Goal: Feedback & Contribution: Leave review/rating

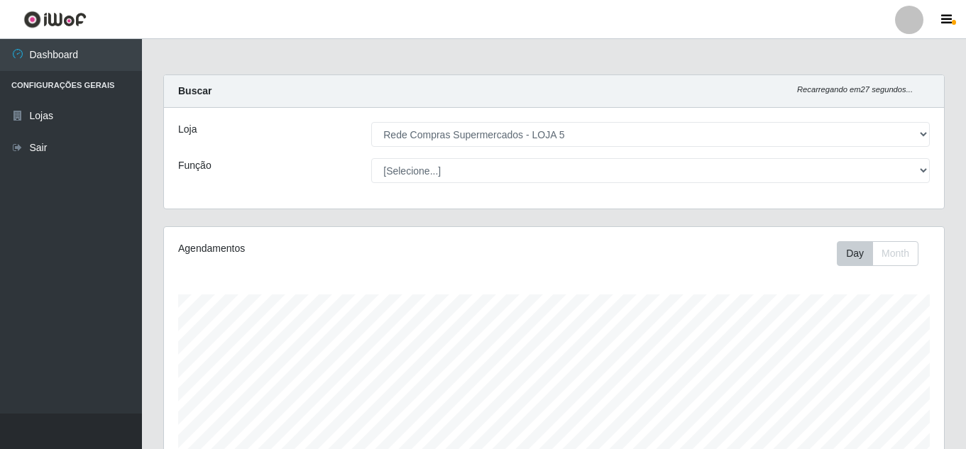
select select "397"
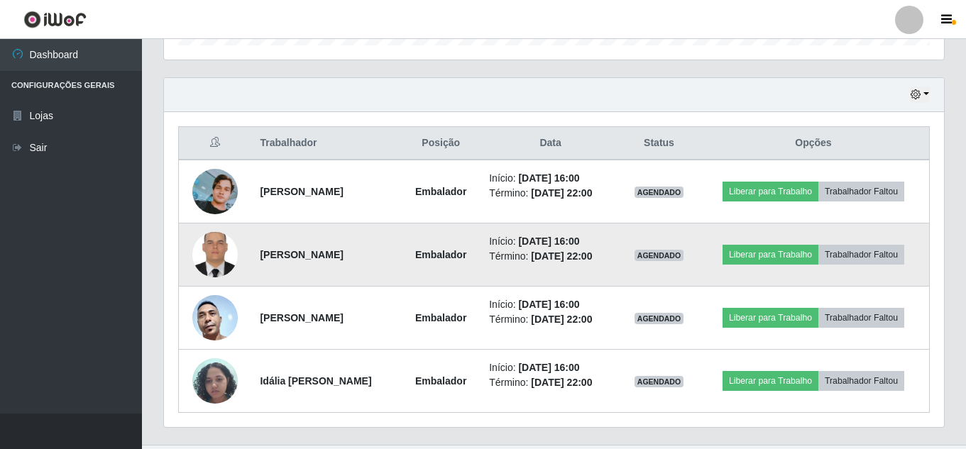
scroll to position [493, 0]
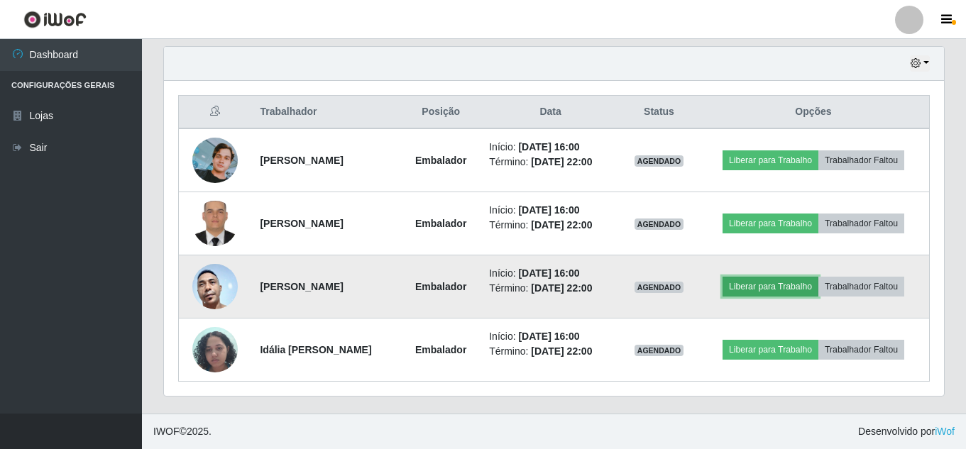
click at [770, 283] on button "Liberar para Trabalho" at bounding box center [771, 287] width 96 height 20
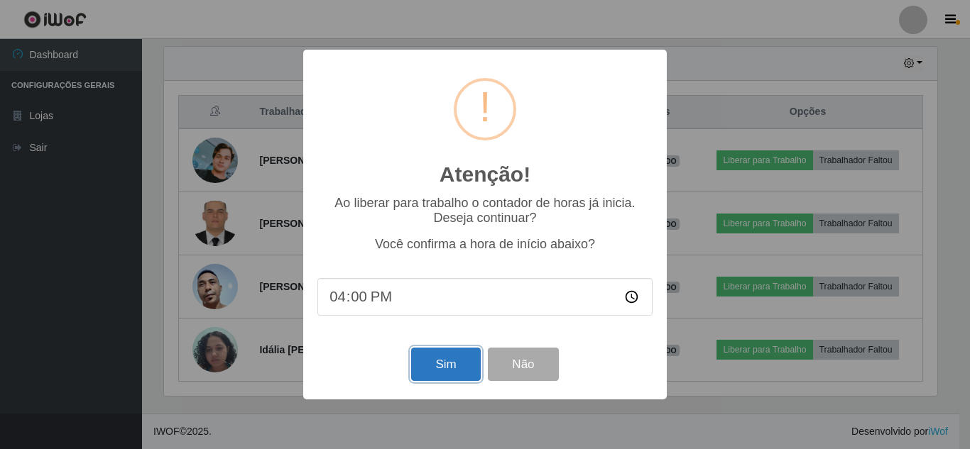
click at [451, 362] on button "Sim" at bounding box center [445, 364] width 69 height 33
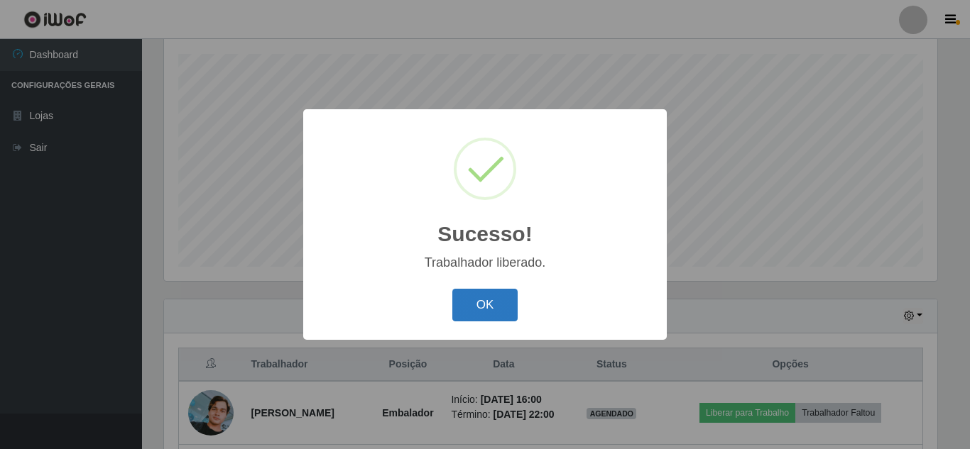
click at [487, 295] on button "OK" at bounding box center [485, 305] width 66 height 33
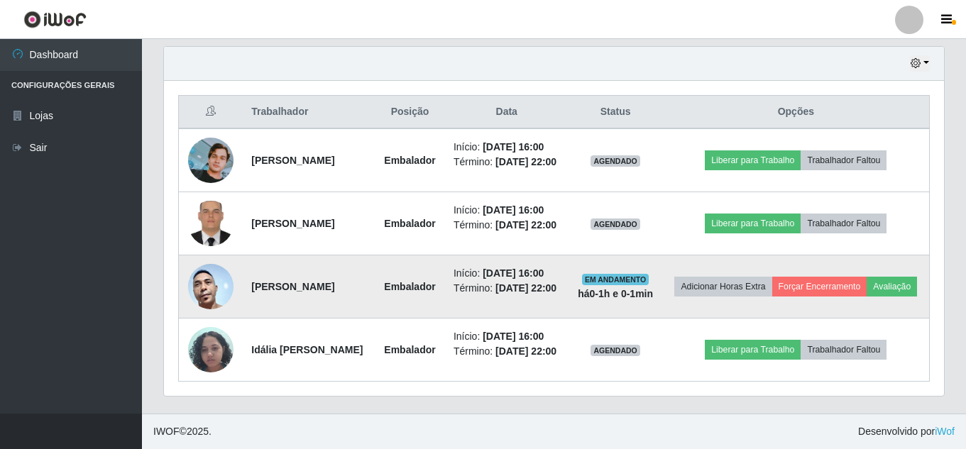
scroll to position [536, 0]
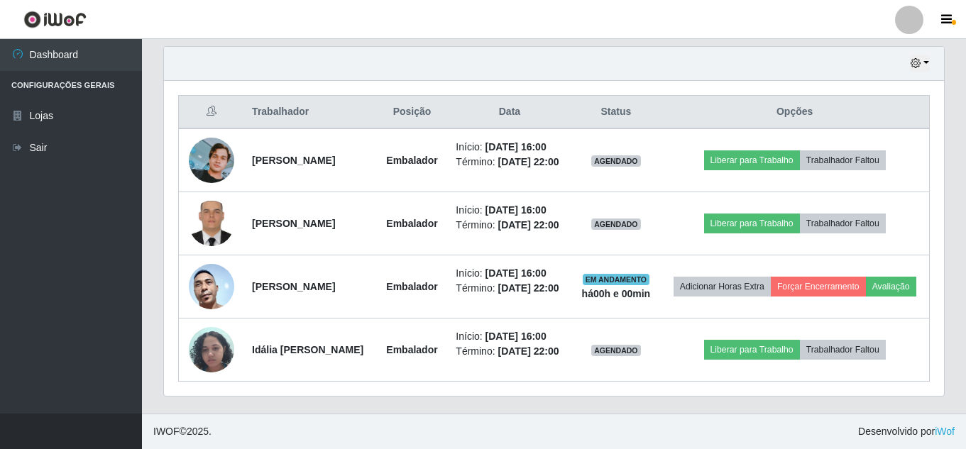
drag, startPoint x: 476, startPoint y: 235, endPoint x: 693, endPoint y: 1, distance: 318.9
click at [693, 1] on header "Perfil Alterar Senha Sair" at bounding box center [483, 19] width 966 height 39
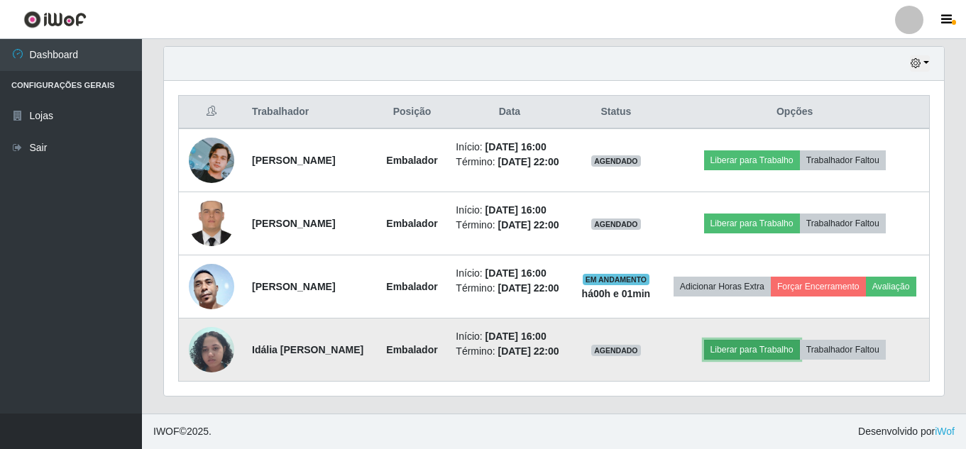
click at [777, 346] on button "Liberar para Trabalho" at bounding box center [752, 350] width 96 height 20
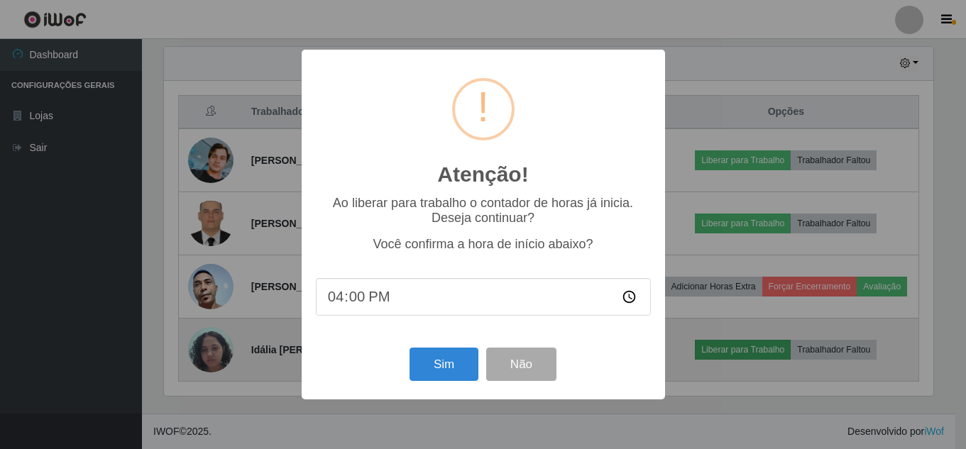
scroll to position [295, 773]
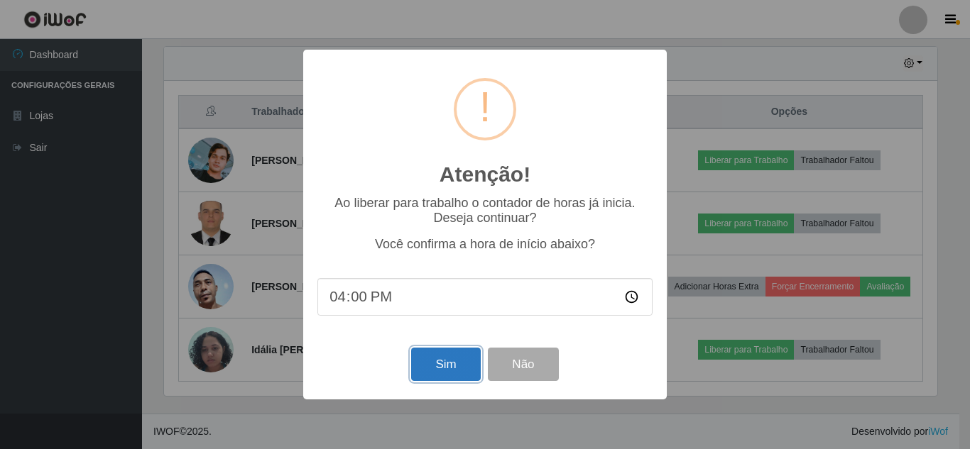
drag, startPoint x: 466, startPoint y: 369, endPoint x: 471, endPoint y: 361, distance: 9.9
click at [466, 368] on button "Sim" at bounding box center [445, 364] width 69 height 33
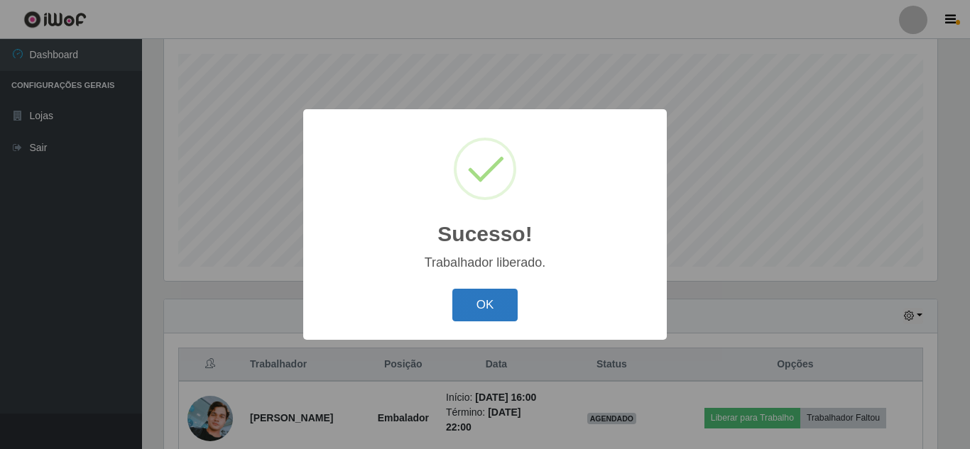
click at [481, 295] on button "OK" at bounding box center [485, 305] width 66 height 33
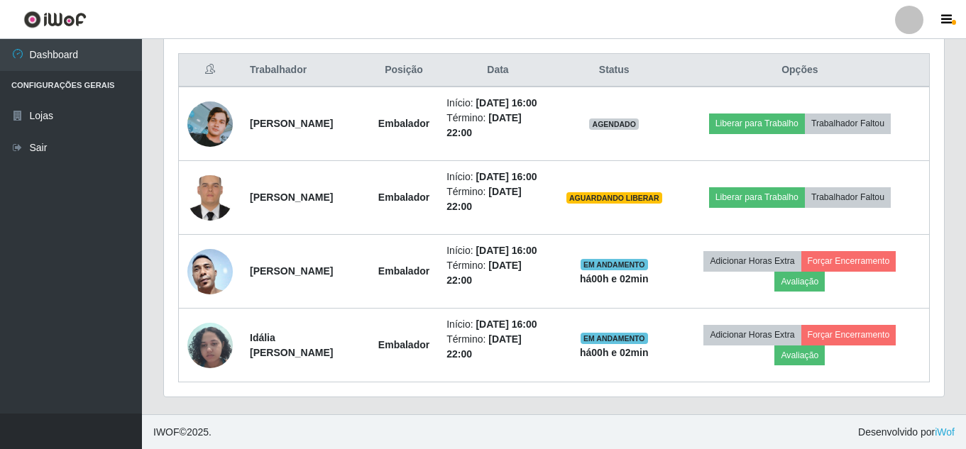
scroll to position [536, 0]
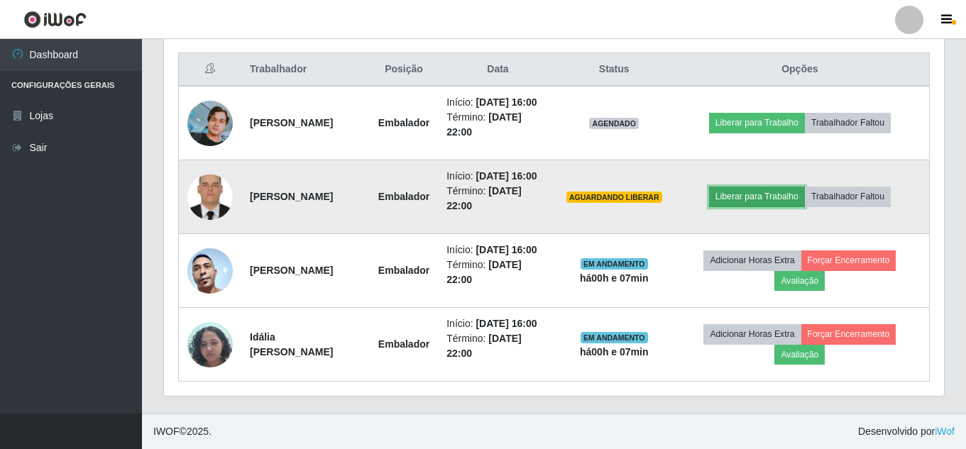
click at [755, 199] on button "Liberar para Trabalho" at bounding box center [757, 197] width 96 height 20
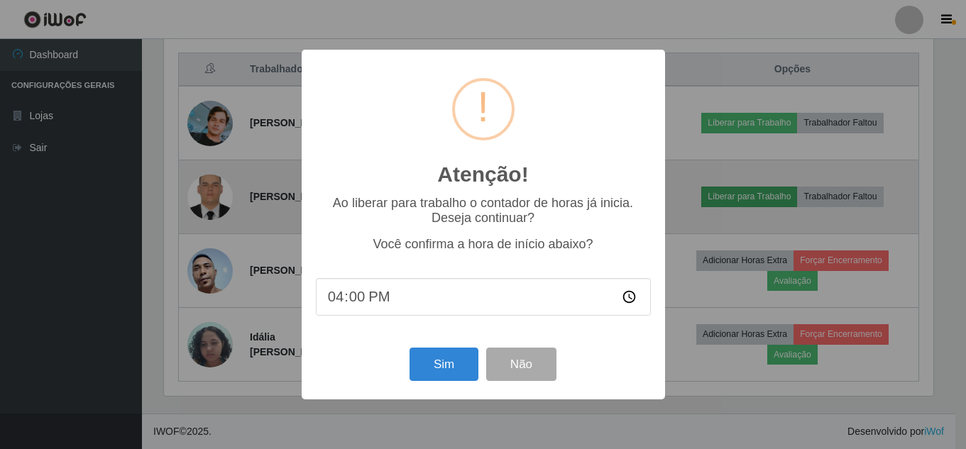
scroll to position [295, 773]
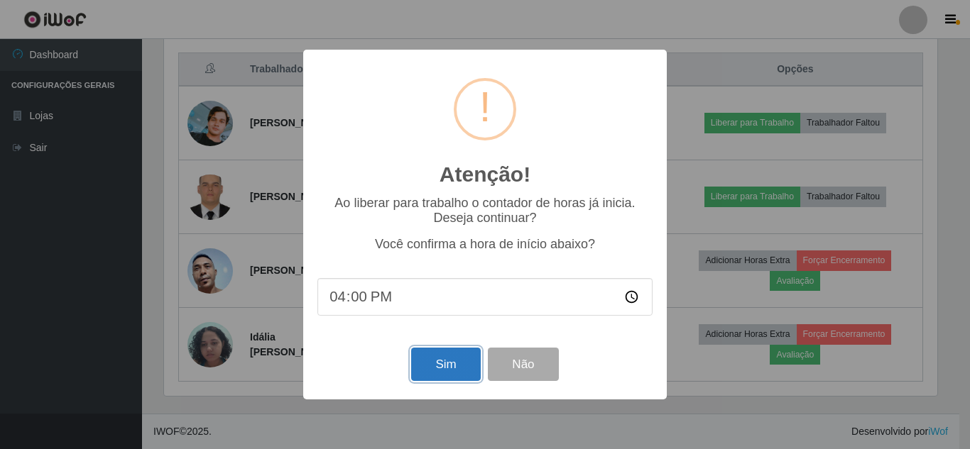
click at [461, 374] on button "Sim" at bounding box center [445, 364] width 69 height 33
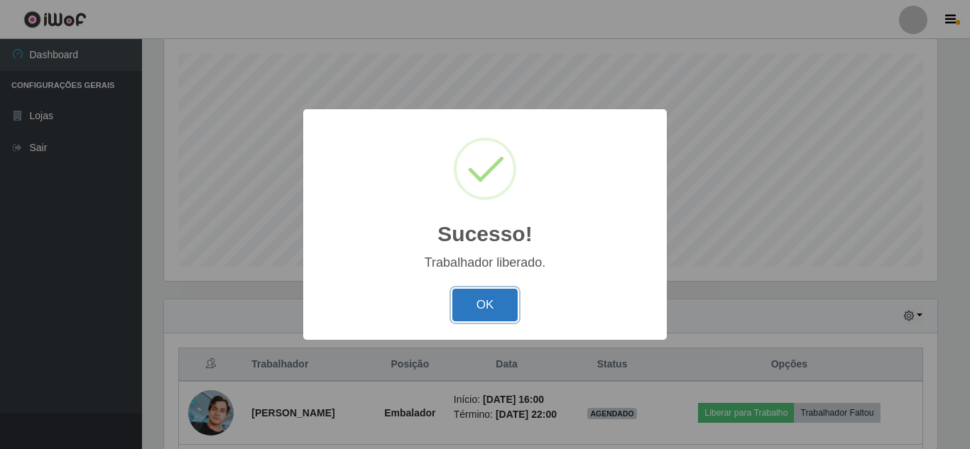
click at [485, 312] on button "OK" at bounding box center [485, 305] width 66 height 33
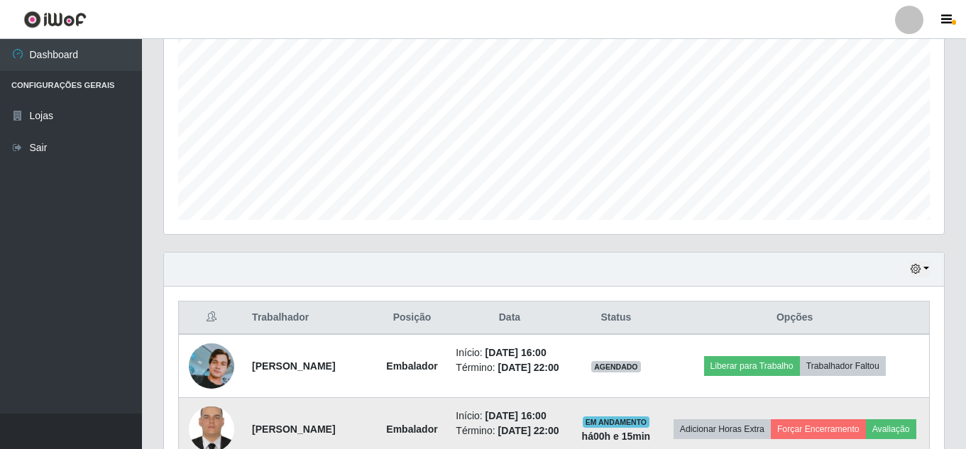
scroll to position [383, 0]
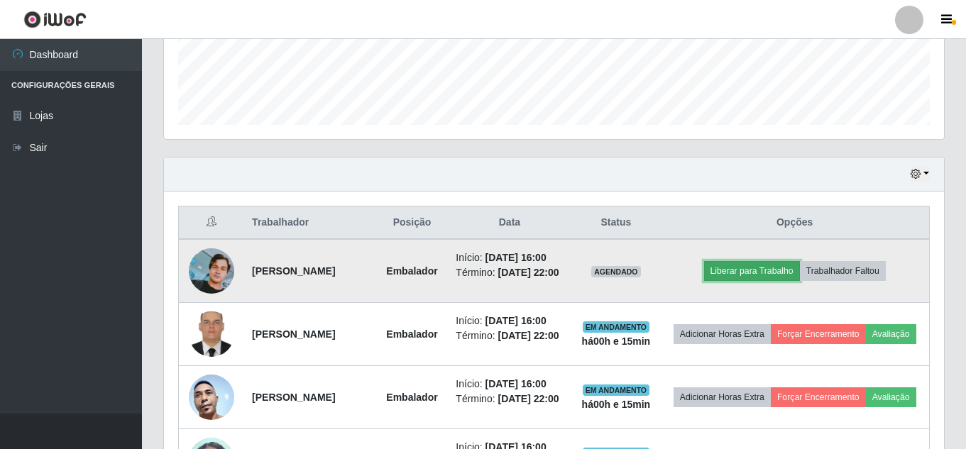
click at [752, 280] on button "Liberar para Trabalho" at bounding box center [752, 271] width 96 height 20
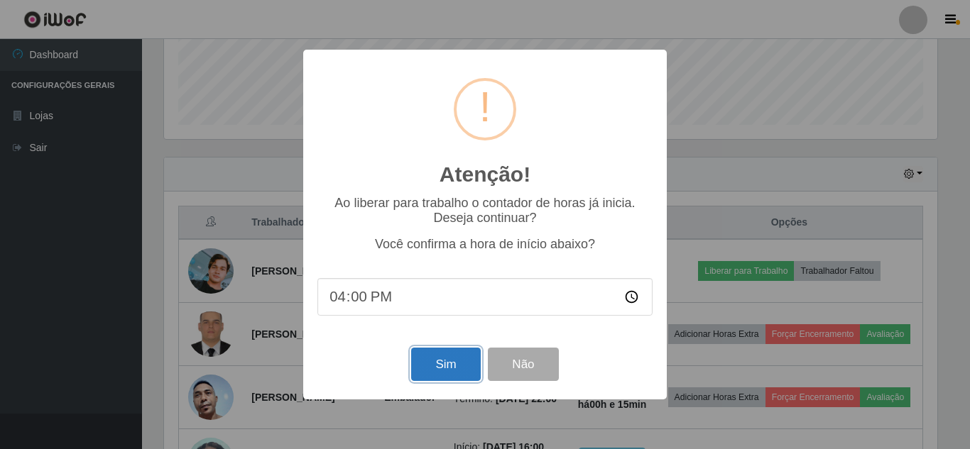
click at [449, 363] on button "Sim" at bounding box center [445, 364] width 69 height 33
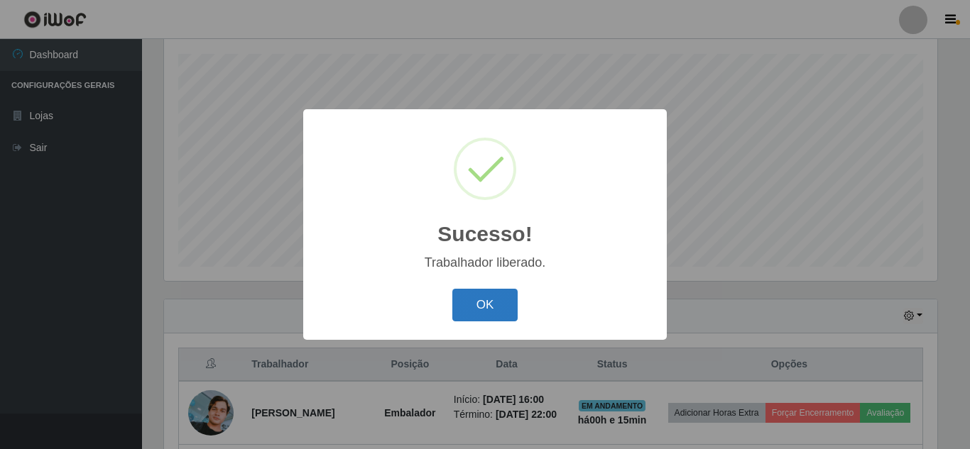
click at [499, 300] on button "OK" at bounding box center [485, 305] width 66 height 33
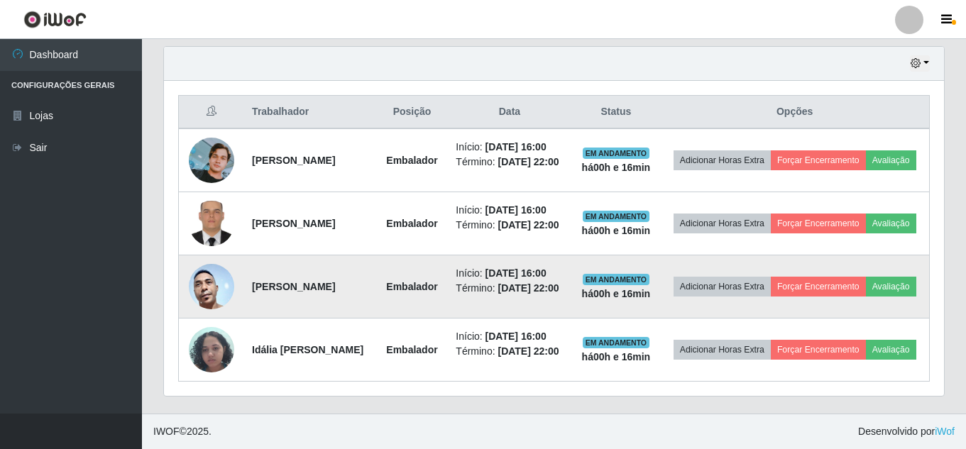
scroll to position [536, 0]
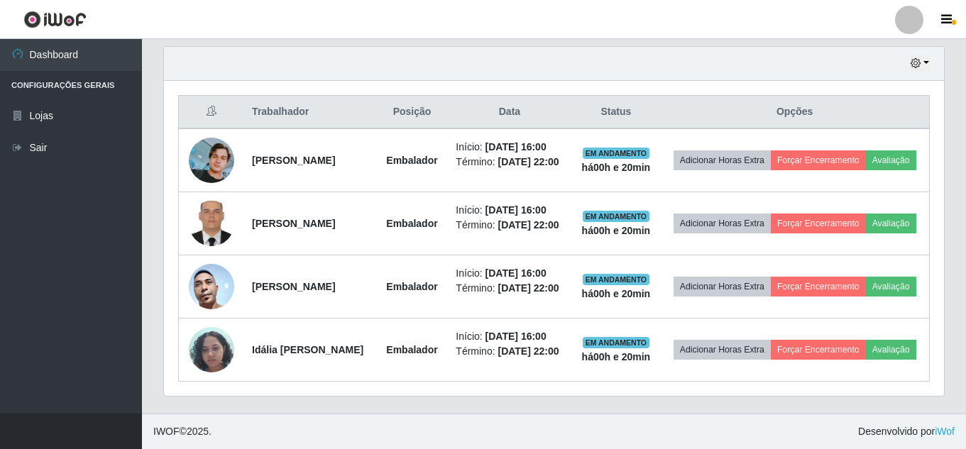
click at [868, 96] on th "Opções" at bounding box center [794, 112] width 269 height 33
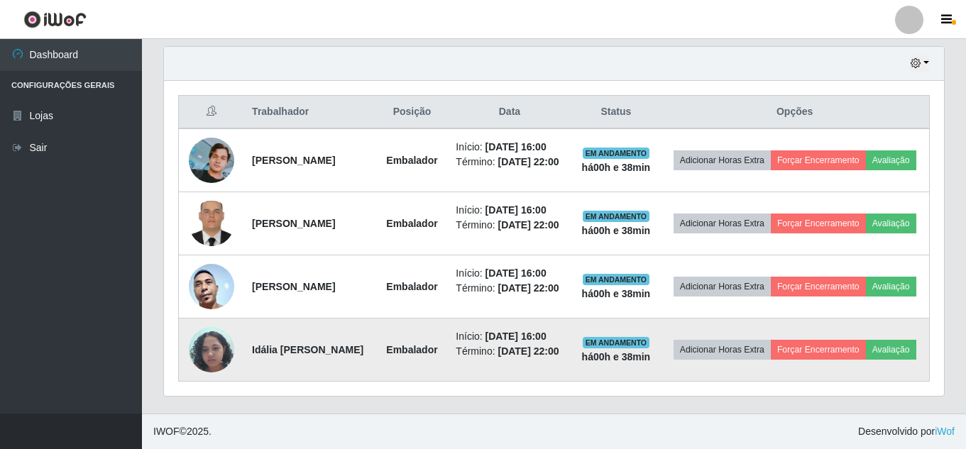
click at [806, 366] on td "Adicionar Horas Extra Forçar Encerramento Avaliação" at bounding box center [794, 350] width 269 height 63
click at [866, 355] on button "Avaliação" at bounding box center [891, 350] width 50 height 20
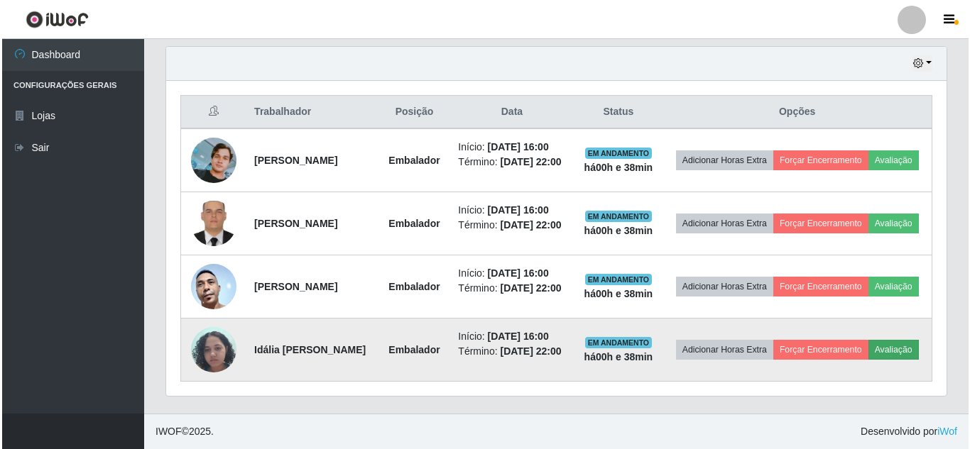
scroll to position [295, 773]
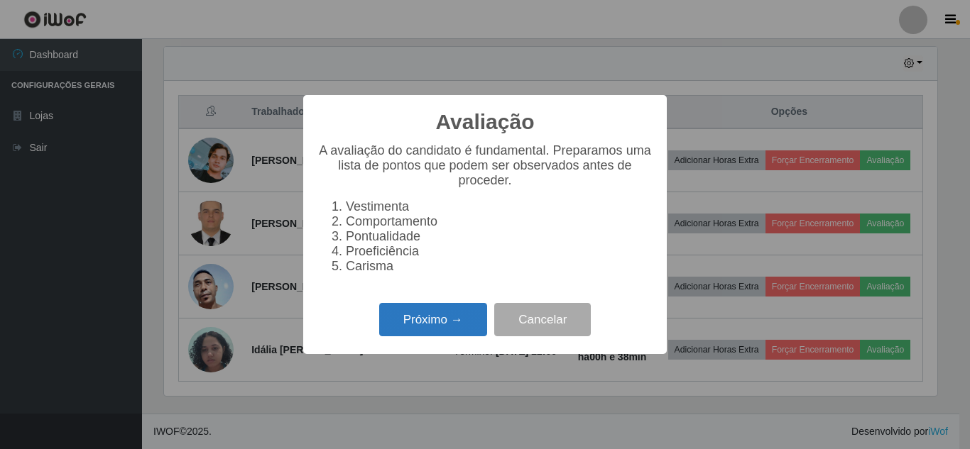
click at [441, 336] on button "Próximo →" at bounding box center [433, 319] width 108 height 33
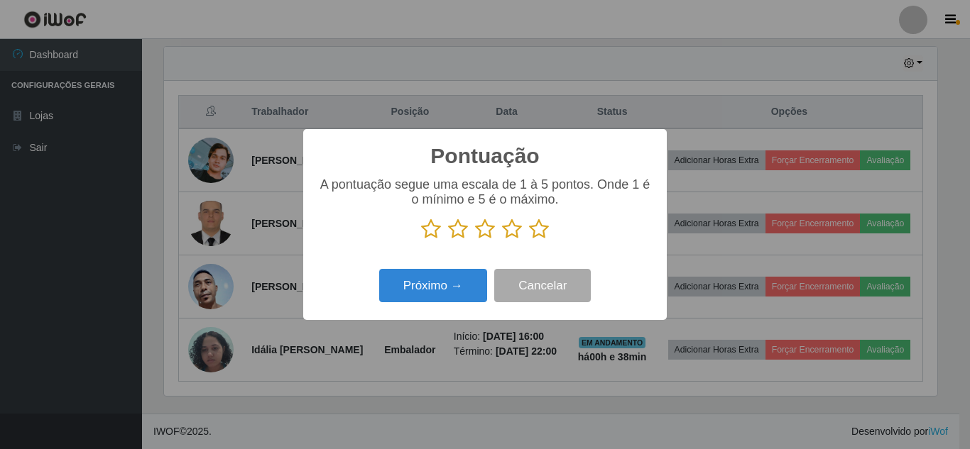
click at [437, 229] on icon at bounding box center [431, 229] width 20 height 21
click at [421, 240] on input "radio" at bounding box center [421, 240] width 0 height 0
click at [435, 291] on button "Próximo →" at bounding box center [433, 285] width 108 height 33
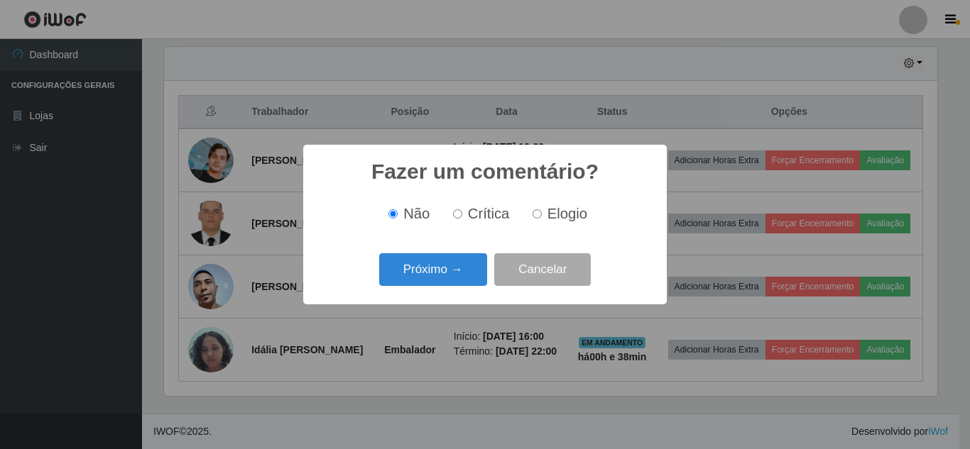
click at [486, 221] on span "Crítica" at bounding box center [489, 214] width 42 height 16
click at [462, 219] on input "Crítica" at bounding box center [457, 213] width 9 height 9
radio input "true"
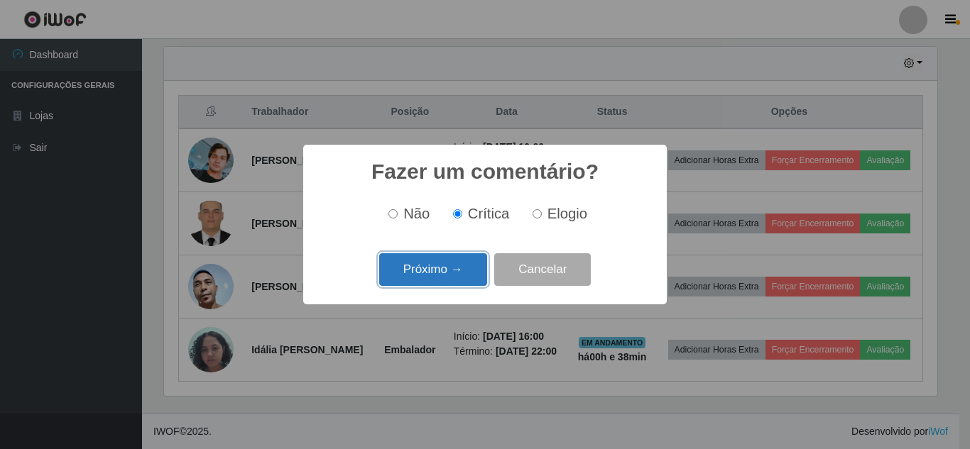
click at [449, 267] on button "Próximo →" at bounding box center [433, 269] width 108 height 33
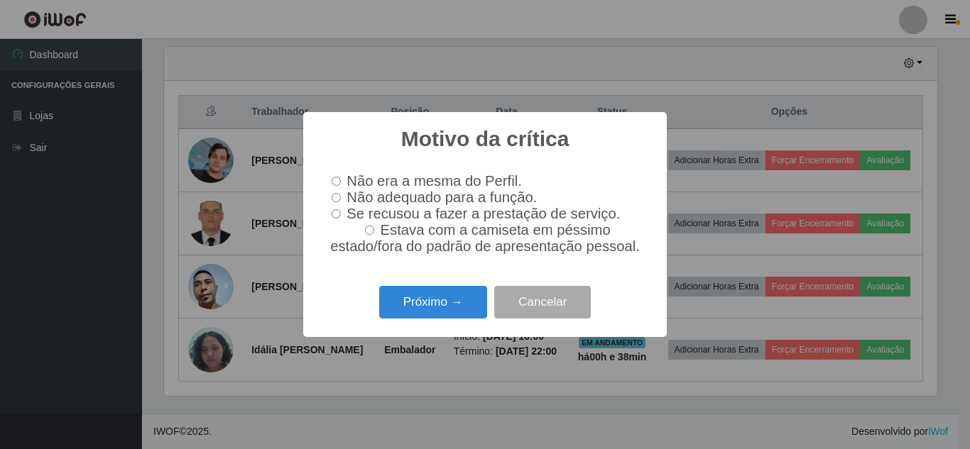
click at [338, 213] on input "Se recusou a fazer a prestação de serviço." at bounding box center [335, 213] width 9 height 9
radio input "true"
click at [374, 233] on input "Estava com a camiseta em péssimo estado/fora do padrão de apresentação pessoal." at bounding box center [369, 230] width 9 height 9
radio input "true"
click at [341, 173] on label "Não era a mesma do Perfil." at bounding box center [424, 181] width 196 height 16
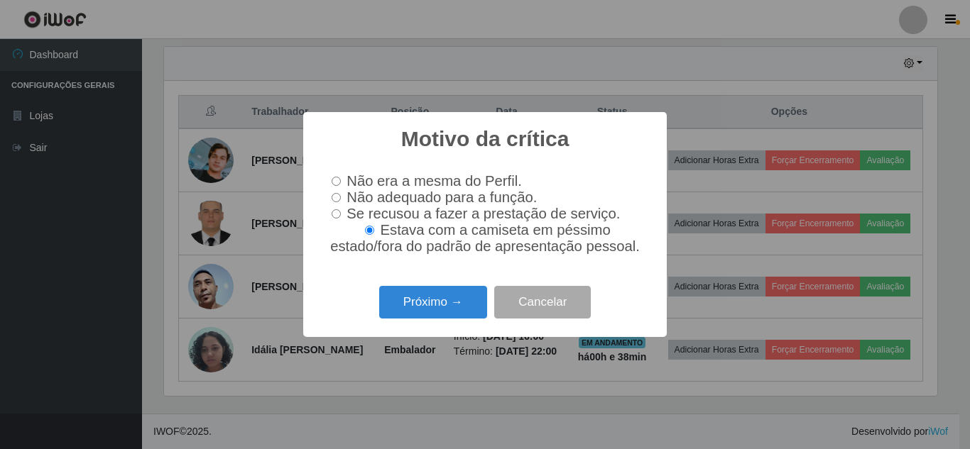
click at [341, 177] on input "Não era a mesma do Perfil." at bounding box center [335, 181] width 9 height 9
radio input "true"
click at [356, 197] on span "Não adequado para a função." at bounding box center [441, 198] width 190 height 16
click at [341, 197] on input "Não adequado para a função." at bounding box center [335, 197] width 9 height 9
radio input "true"
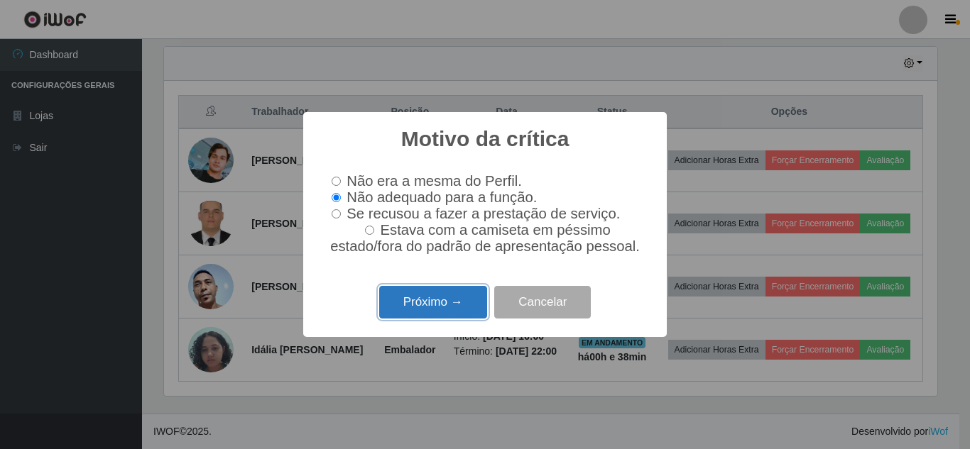
click at [424, 296] on button "Próximo →" at bounding box center [433, 302] width 108 height 33
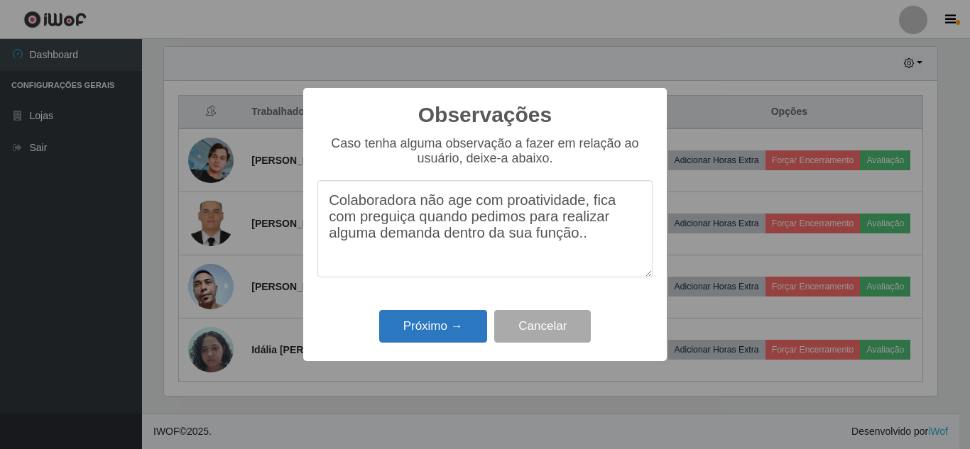
type textarea "Colaboradora não age com proatividade, fica com preguiça quando pedimos para re…"
click at [451, 341] on button "Próximo →" at bounding box center [433, 326] width 108 height 33
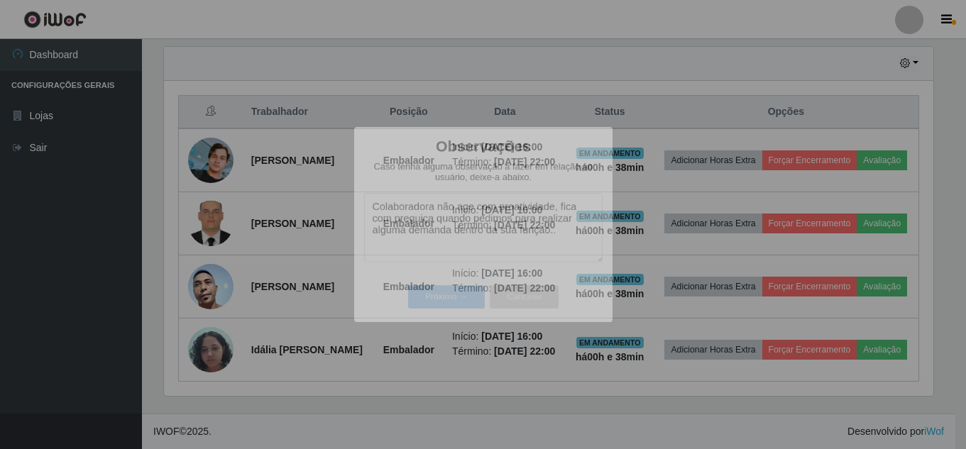
scroll to position [295, 780]
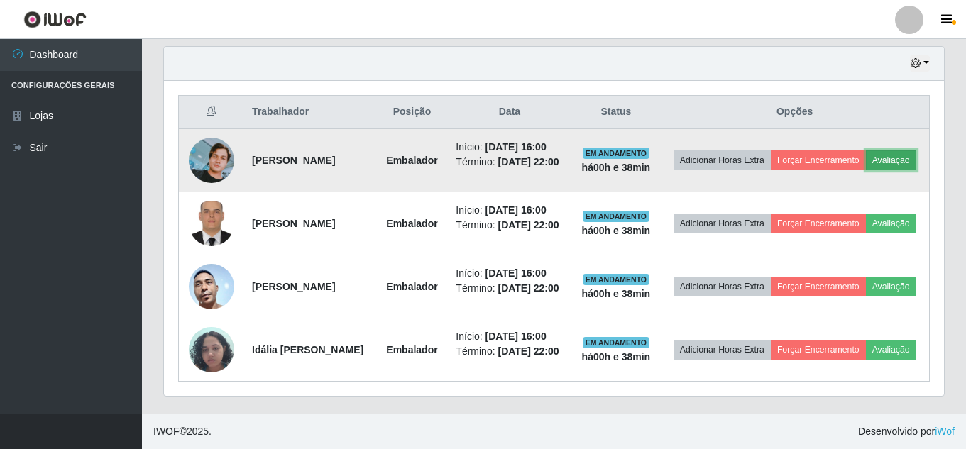
click at [866, 150] on button "Avaliação" at bounding box center [891, 160] width 50 height 20
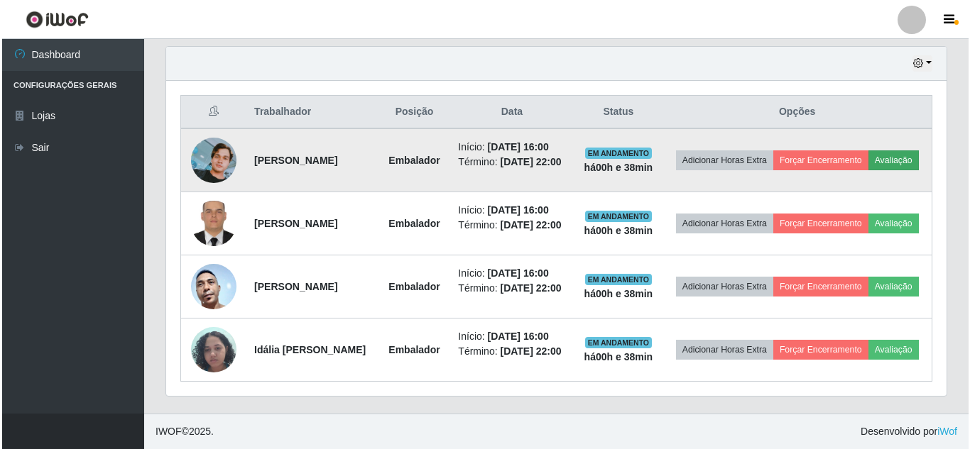
scroll to position [295, 773]
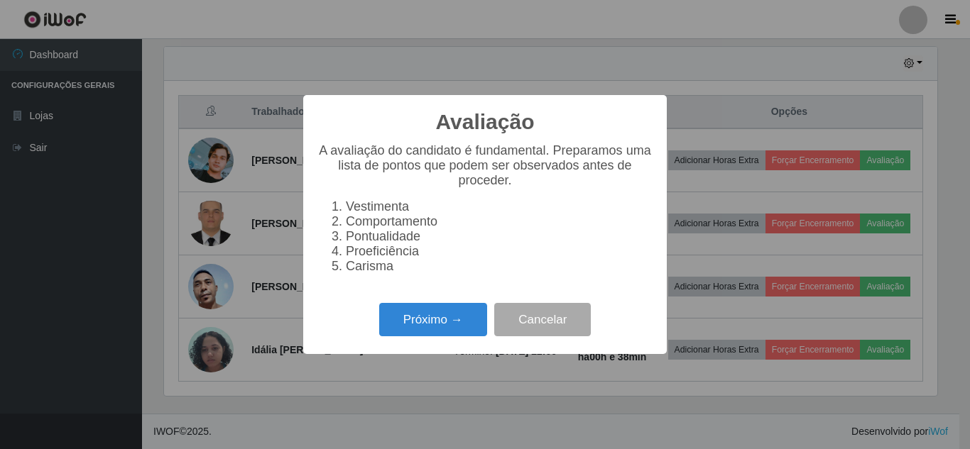
click at [429, 340] on div "Próximo → Cancelar" at bounding box center [484, 320] width 335 height 40
click at [428, 336] on button "Próximo →" at bounding box center [433, 319] width 108 height 33
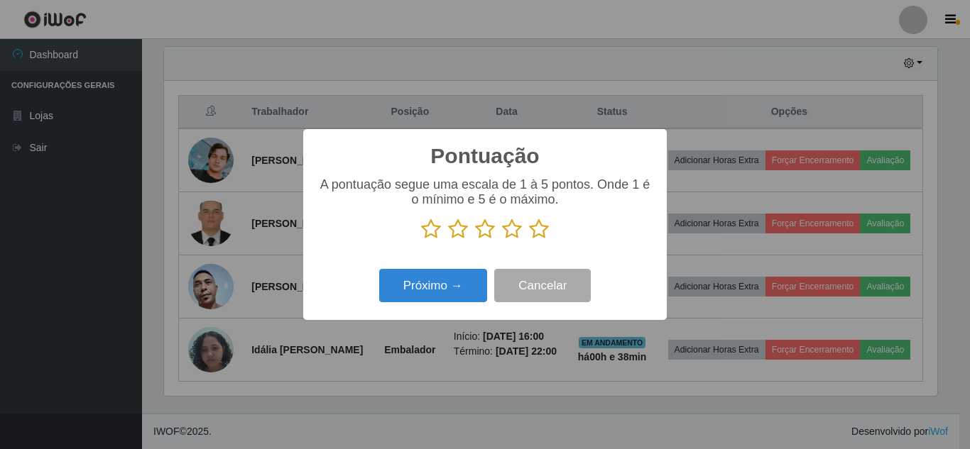
click at [426, 235] on icon at bounding box center [431, 229] width 20 height 21
click at [421, 240] on input "radio" at bounding box center [421, 240] width 0 height 0
click at [426, 293] on button "Próximo →" at bounding box center [433, 285] width 108 height 33
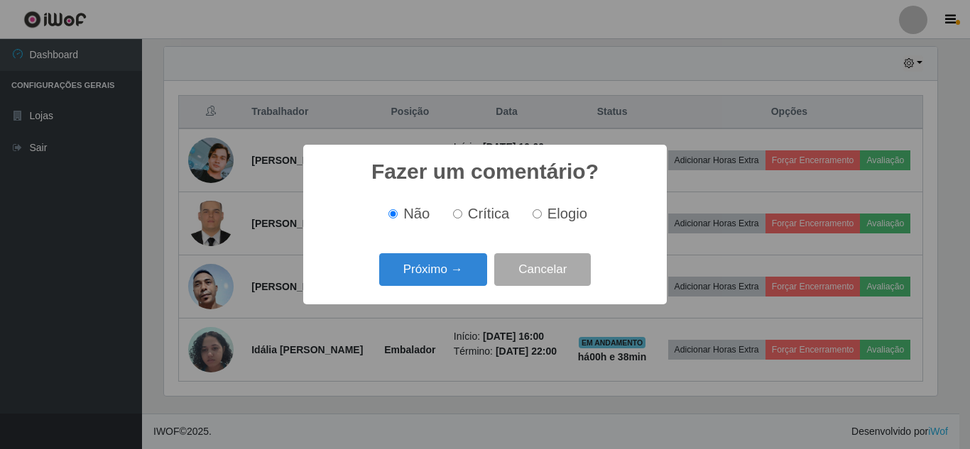
click at [485, 219] on span "Crítica" at bounding box center [489, 214] width 42 height 16
click at [462, 219] on input "Crítica" at bounding box center [457, 213] width 9 height 9
radio input "true"
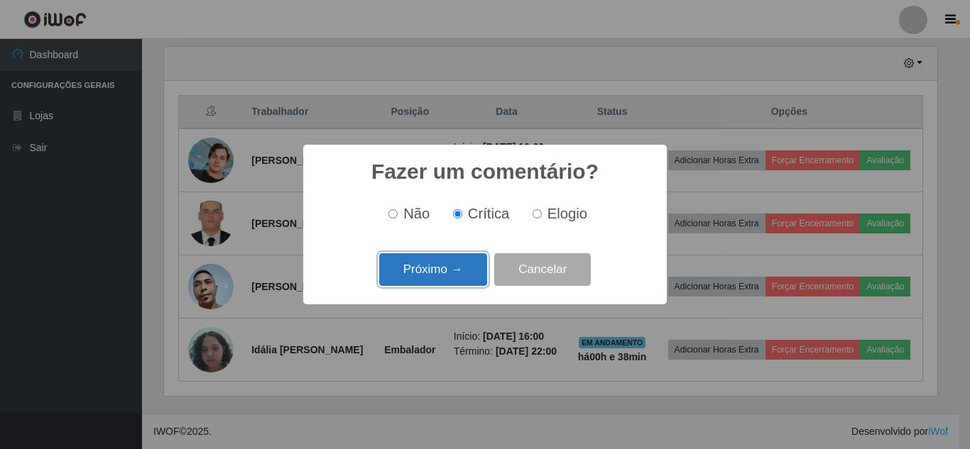
click at [462, 274] on button "Próximo →" at bounding box center [433, 269] width 108 height 33
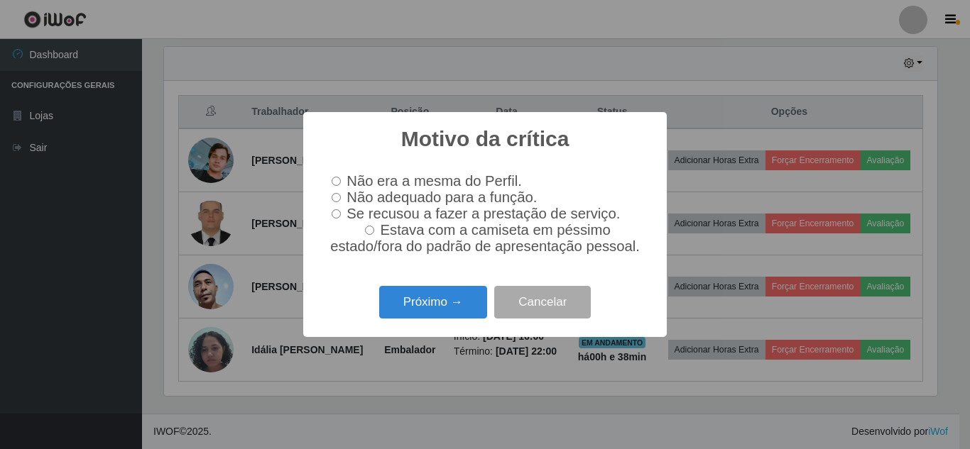
click at [353, 180] on span "Não era a mesma do Perfil." at bounding box center [433, 181] width 175 height 16
click at [341, 180] on input "Não era a mesma do Perfil." at bounding box center [335, 181] width 9 height 9
radio input "true"
drag, startPoint x: 393, startPoint y: 190, endPoint x: 405, endPoint y: 219, distance: 31.8
click at [393, 190] on span "Não adequado para a função." at bounding box center [441, 198] width 190 height 16
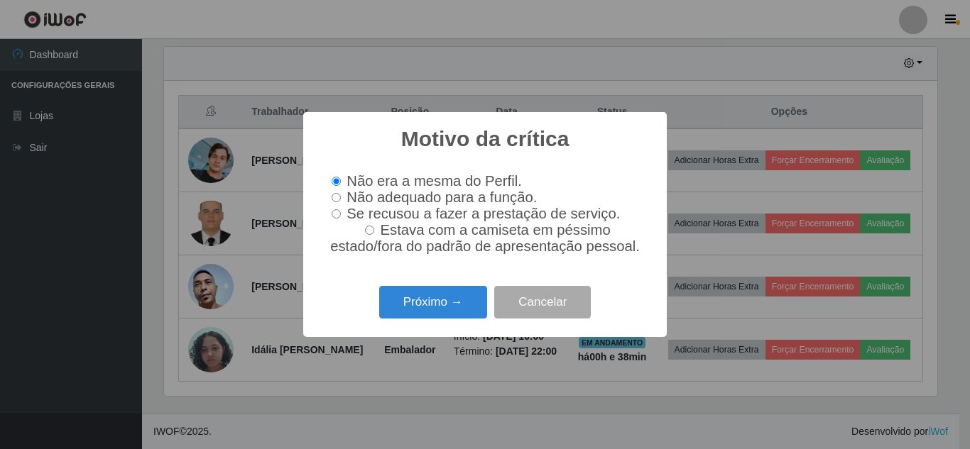
click at [341, 193] on input "Não adequado para a função." at bounding box center [335, 197] width 9 height 9
radio input "true"
click at [422, 304] on button "Próximo →" at bounding box center [433, 302] width 108 height 33
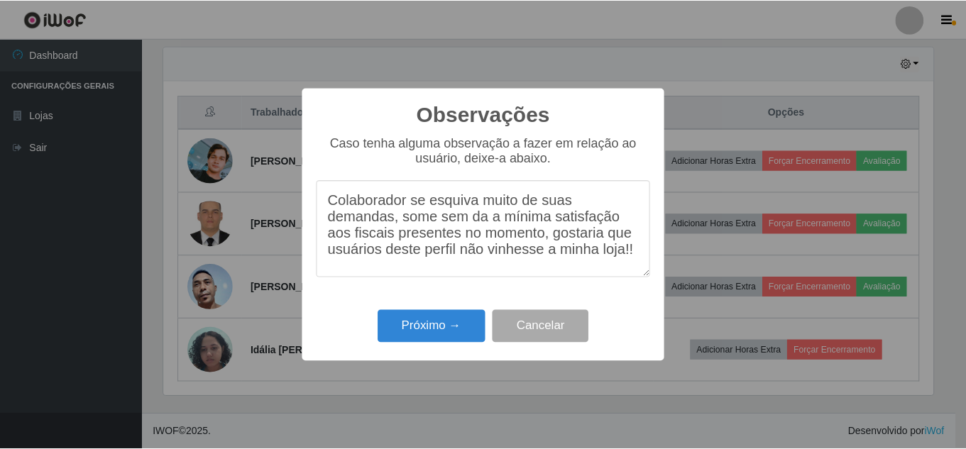
scroll to position [11, 0]
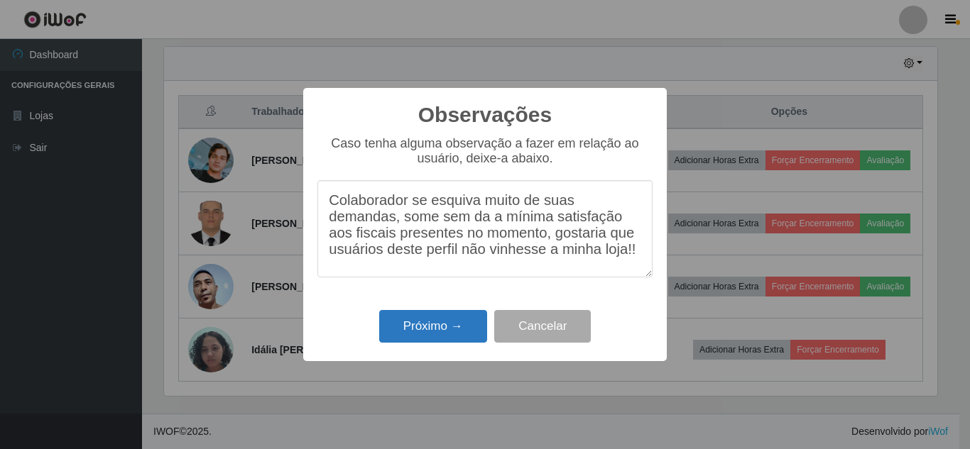
type textarea "Colaborador se esquiva muito de suas demandas, some sem da a mínima satisfação …"
click at [465, 331] on button "Próximo →" at bounding box center [433, 326] width 108 height 33
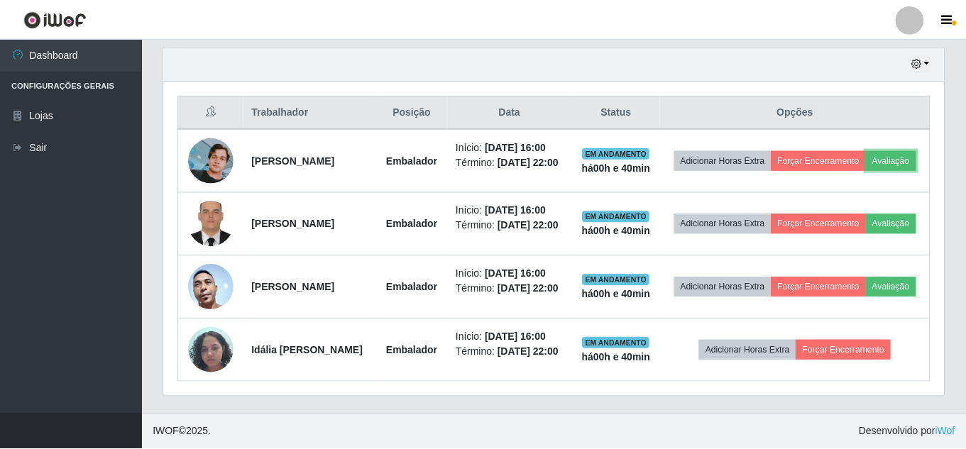
scroll to position [295, 780]
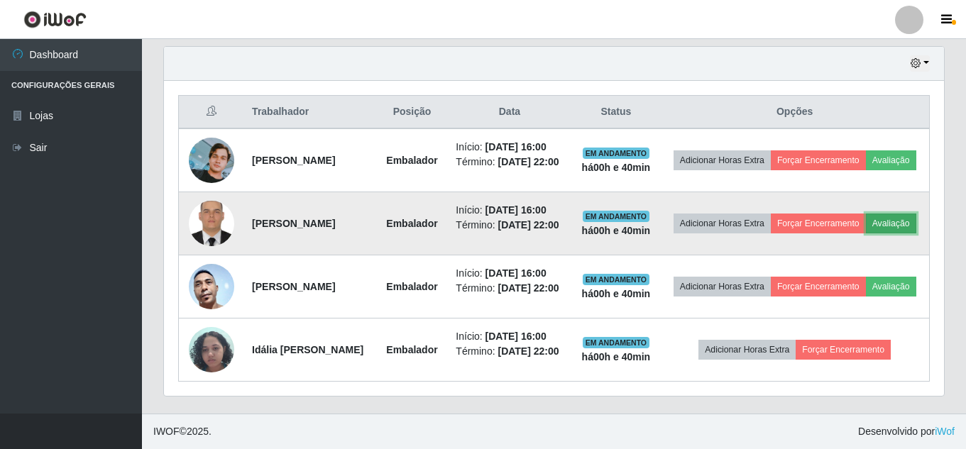
click at [866, 214] on button "Avaliação" at bounding box center [891, 224] width 50 height 20
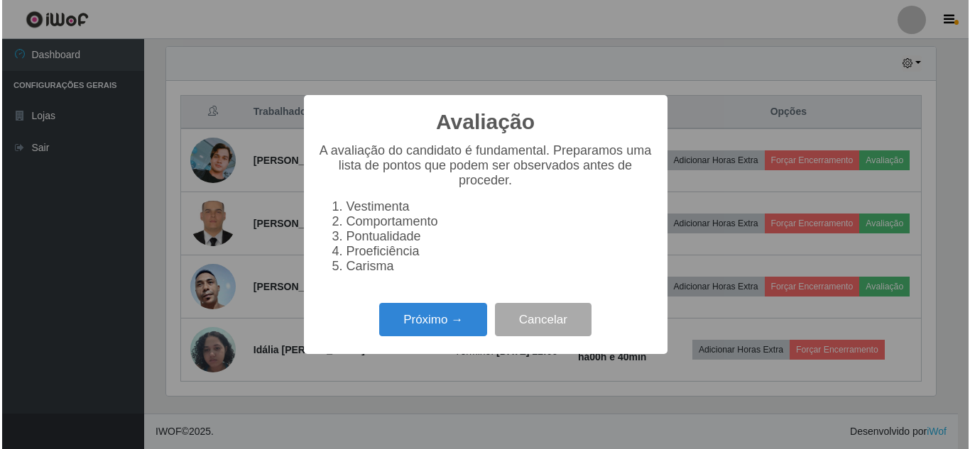
scroll to position [295, 773]
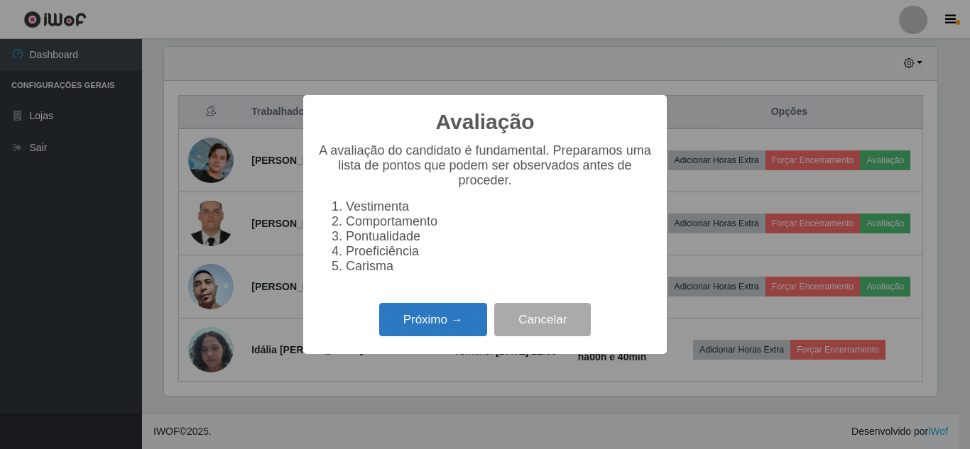
click at [385, 328] on button "Próximo →" at bounding box center [433, 319] width 108 height 33
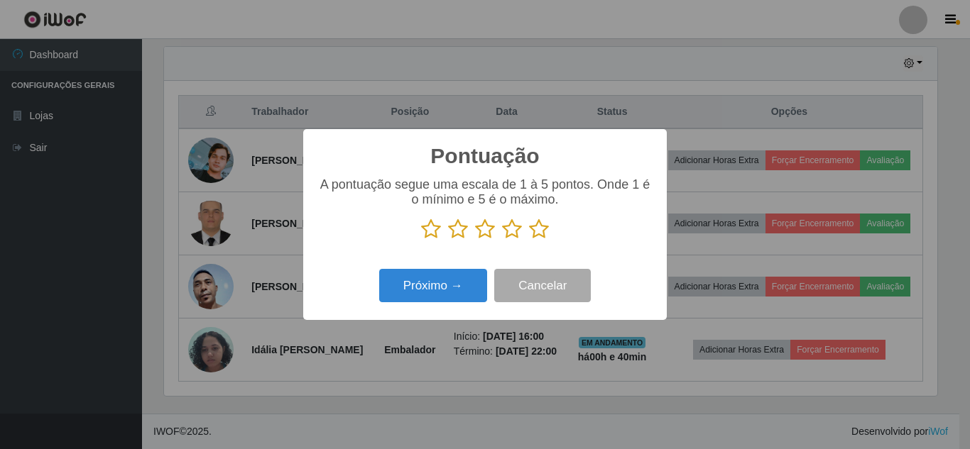
click at [528, 224] on p at bounding box center [484, 229] width 335 height 21
drag, startPoint x: 536, startPoint y: 229, endPoint x: 439, endPoint y: 273, distance: 106.7
click at [537, 230] on icon at bounding box center [539, 229] width 20 height 21
click at [529, 240] on input "radio" at bounding box center [529, 240] width 0 height 0
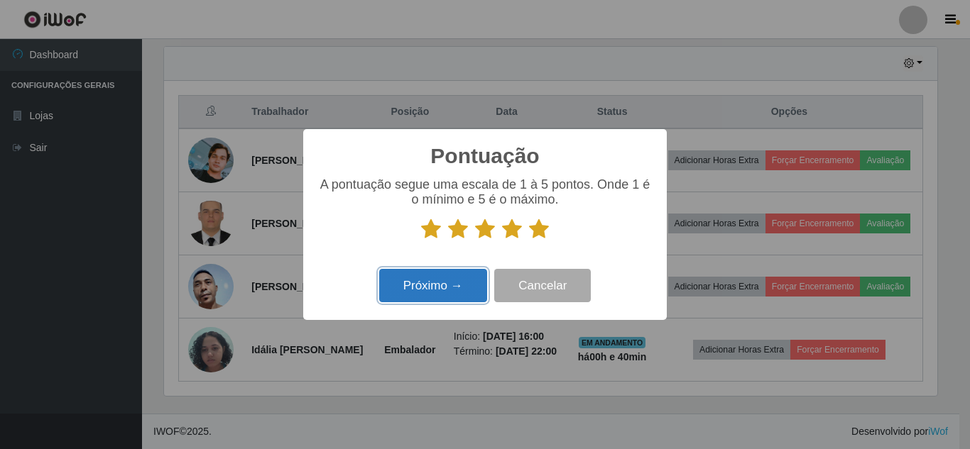
click at [431, 290] on button "Próximo →" at bounding box center [433, 285] width 108 height 33
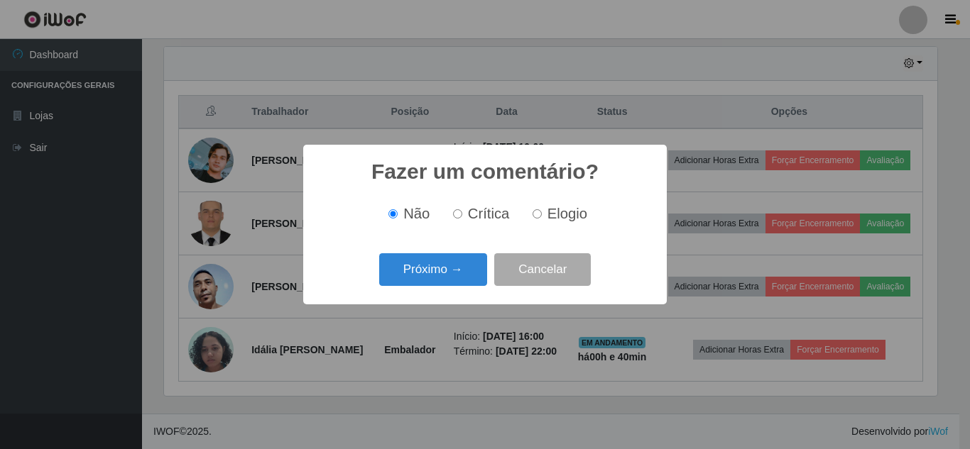
click at [543, 217] on label "Elogio" at bounding box center [557, 214] width 60 height 16
click at [542, 217] on input "Elogio" at bounding box center [536, 213] width 9 height 9
radio input "true"
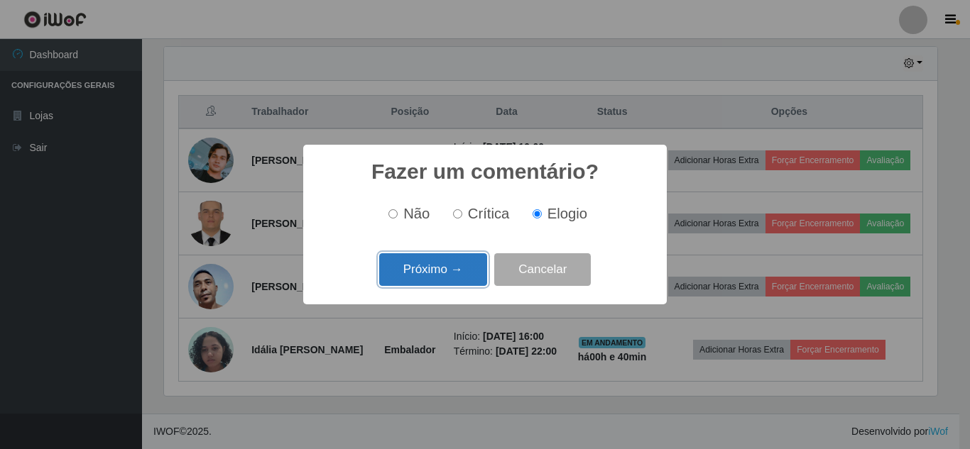
click at [401, 269] on button "Próximo →" at bounding box center [433, 269] width 108 height 33
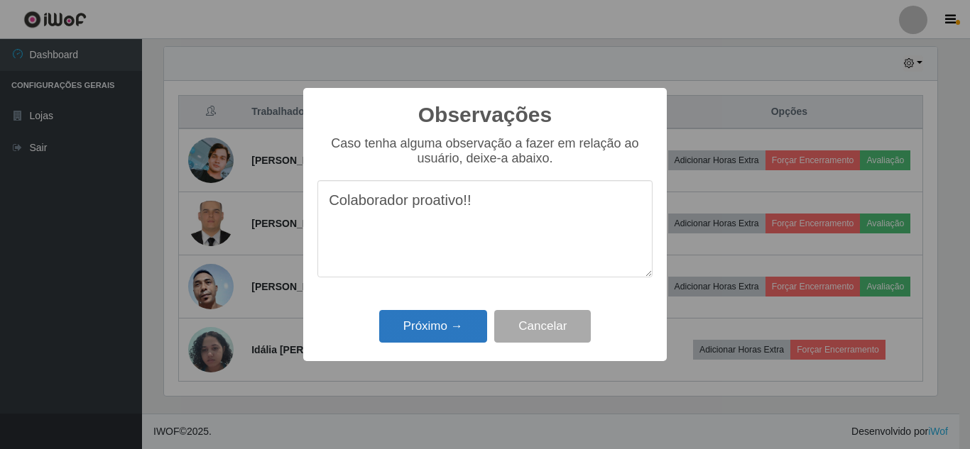
type textarea "Colaborador proativo!!"
click at [390, 322] on button "Próximo →" at bounding box center [433, 326] width 108 height 33
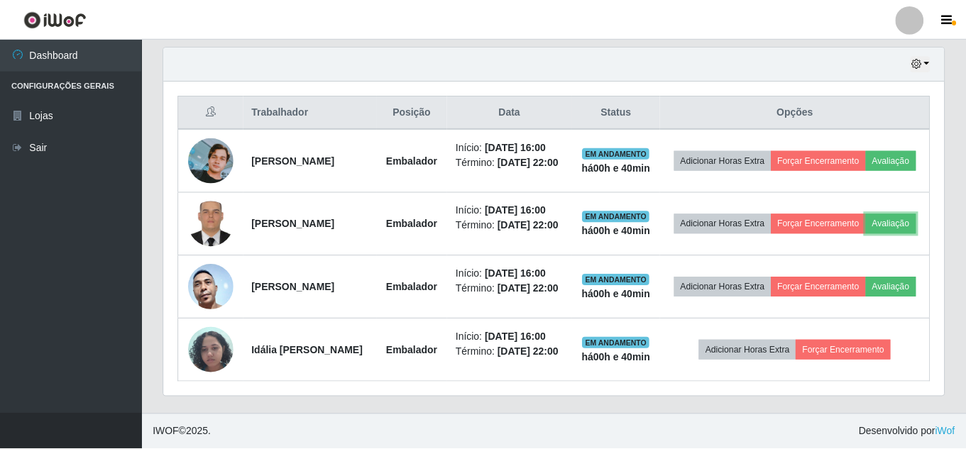
scroll to position [295, 780]
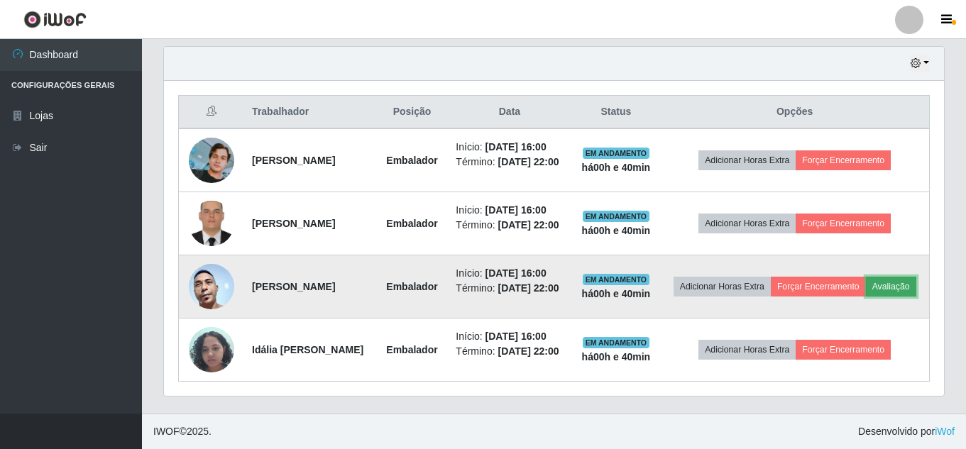
click at [866, 288] on button "Avaliação" at bounding box center [891, 287] width 50 height 20
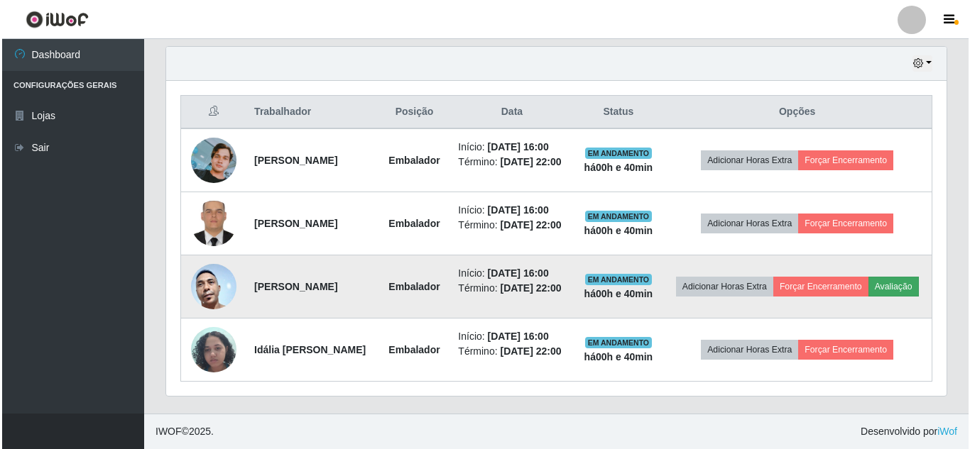
scroll to position [295, 773]
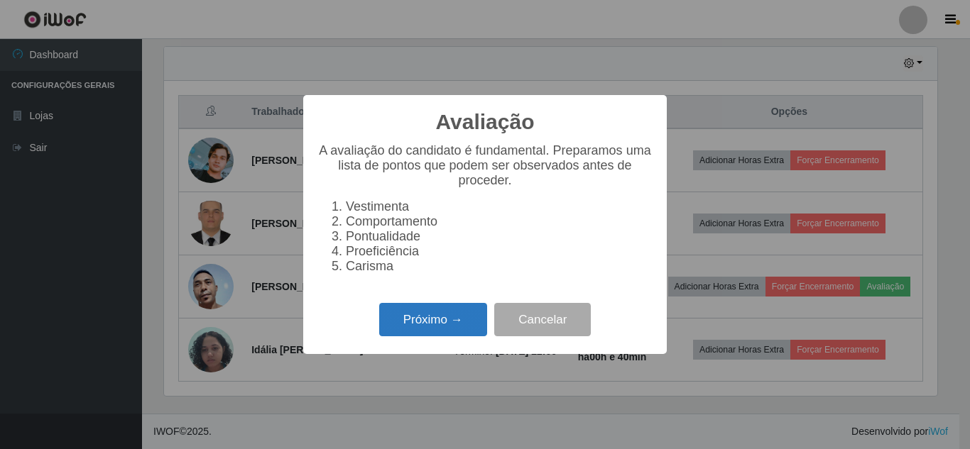
click at [405, 336] on button "Próximo →" at bounding box center [433, 319] width 108 height 33
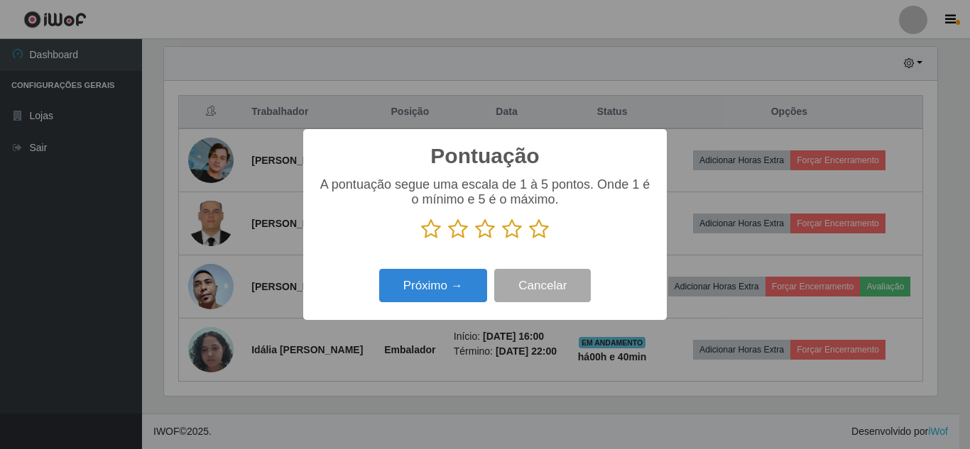
click at [550, 235] on p at bounding box center [484, 229] width 335 height 21
drag, startPoint x: 549, startPoint y: 219, endPoint x: 548, endPoint y: 227, distance: 7.8
click at [549, 222] on div "A pontuação segue uma escala de 1 à 5 pontos. Onde 1 é o mínimo e 5 é o máximo." at bounding box center [484, 208] width 335 height 62
click at [543, 231] on icon at bounding box center [539, 229] width 20 height 21
click at [529, 240] on input "radio" at bounding box center [529, 240] width 0 height 0
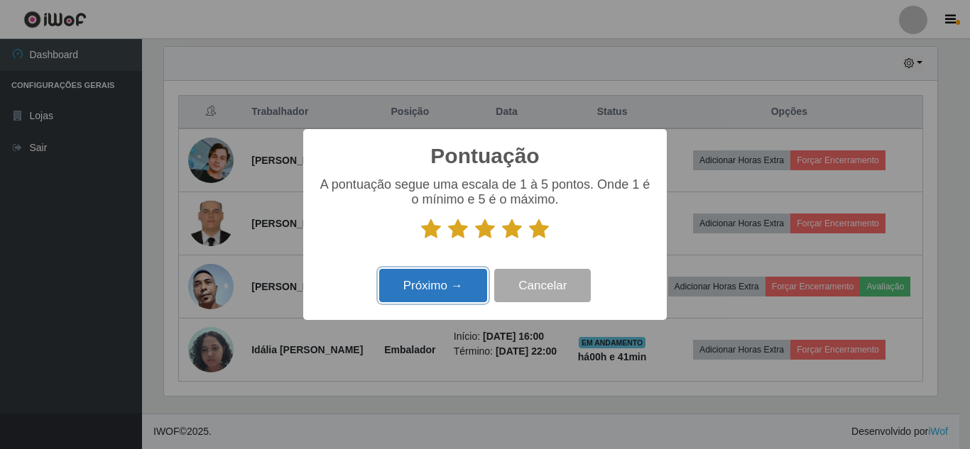
click at [449, 295] on button "Próximo →" at bounding box center [433, 285] width 108 height 33
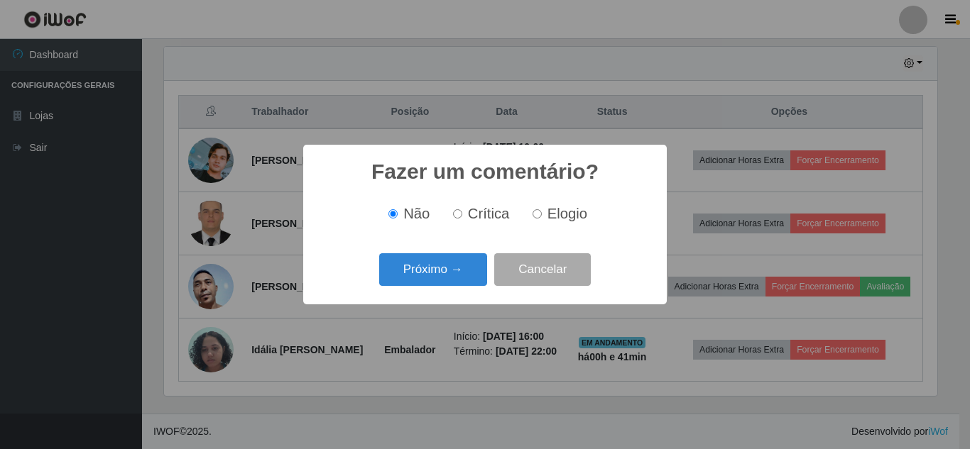
click at [488, 216] on span "Crítica" at bounding box center [489, 214] width 42 height 16
click at [462, 216] on input "Crítica" at bounding box center [457, 213] width 9 height 9
radio input "true"
click at [549, 219] on span "Elogio" at bounding box center [567, 214] width 40 height 16
click at [542, 219] on input "Elogio" at bounding box center [536, 213] width 9 height 9
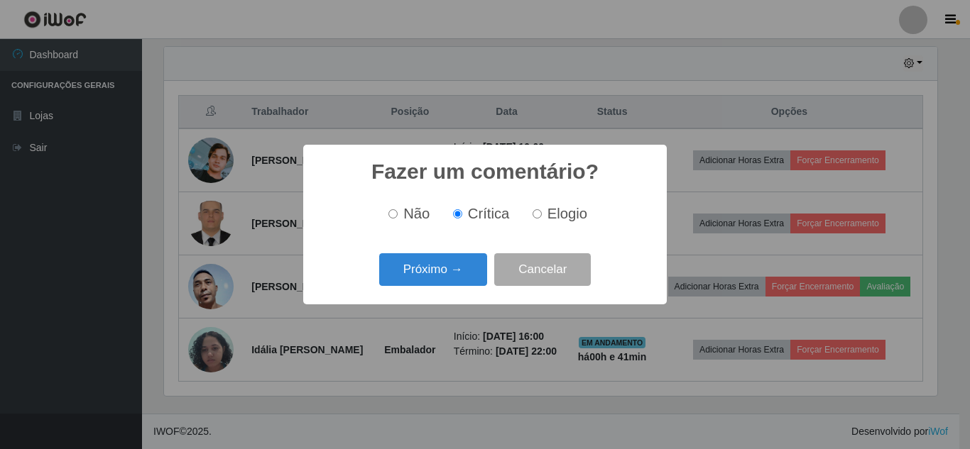
radio input "true"
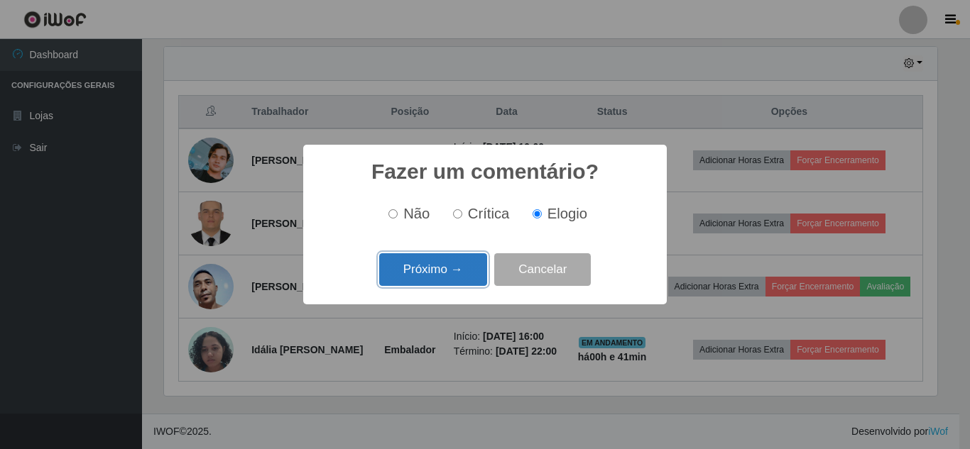
click at [437, 274] on button "Próximo →" at bounding box center [433, 269] width 108 height 33
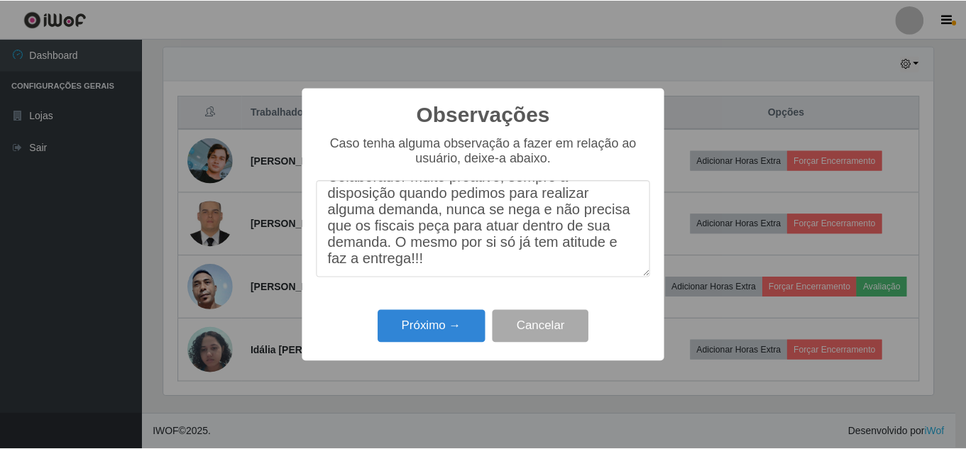
scroll to position [50, 0]
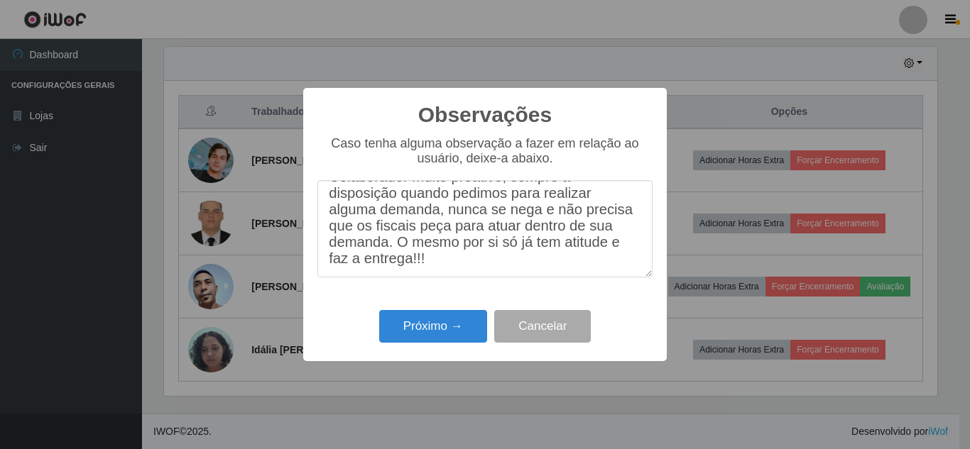
type textarea "Colaborador muito proativo, sempre a disposição quando pedimos para realizar al…"
click at [397, 311] on div "Próximo → Cancelar" at bounding box center [484, 326] width 335 height 40
click at [403, 322] on button "Próximo →" at bounding box center [433, 326] width 108 height 33
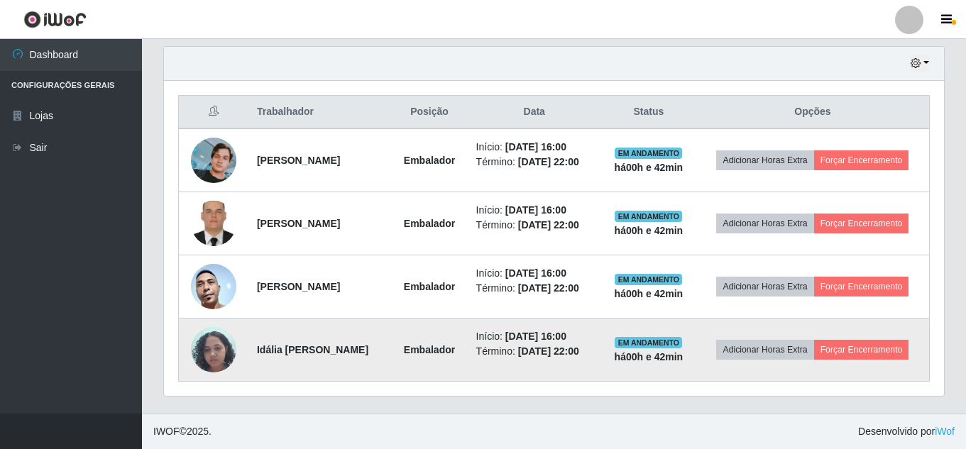
scroll to position [493, 0]
